Goal: Find specific page/section: Find specific page/section

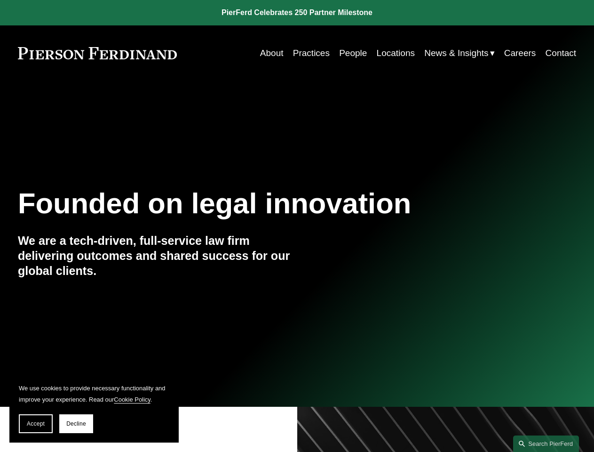
click at [36, 423] on span "Accept" at bounding box center [36, 423] width 18 height 7
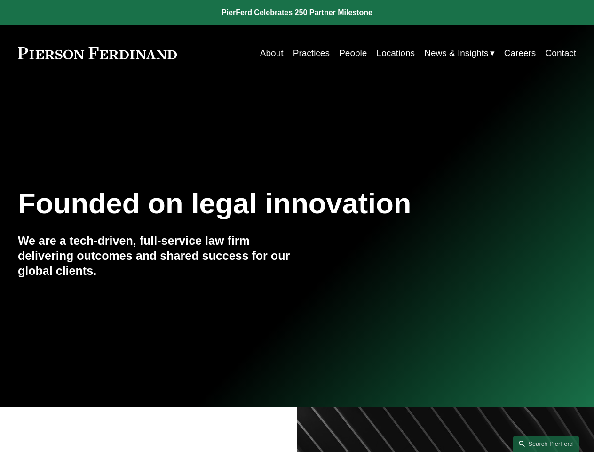
click at [546, 443] on link "Search this site" at bounding box center [546, 443] width 66 height 16
